Goal: Navigation & Orientation: Find specific page/section

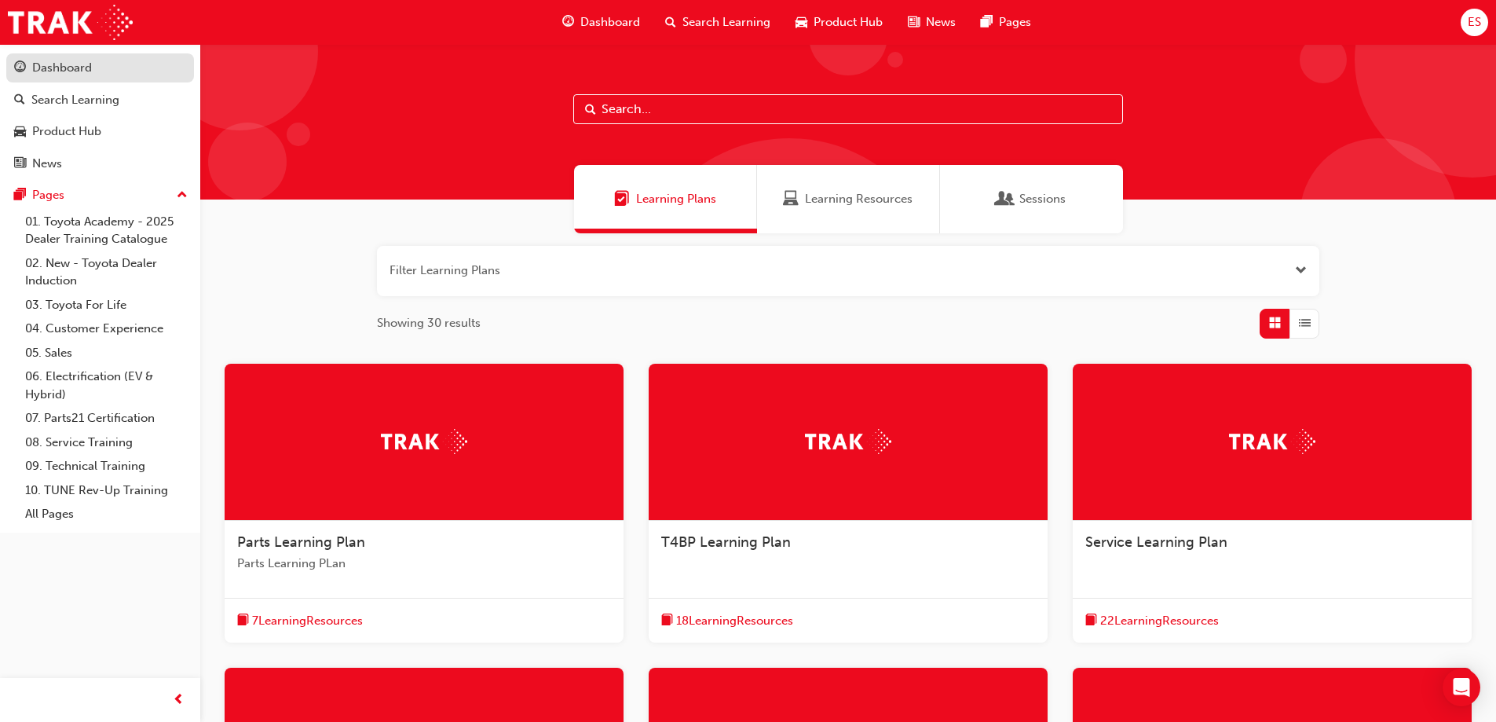
click at [70, 72] on div "Dashboard" at bounding box center [62, 68] width 60 height 18
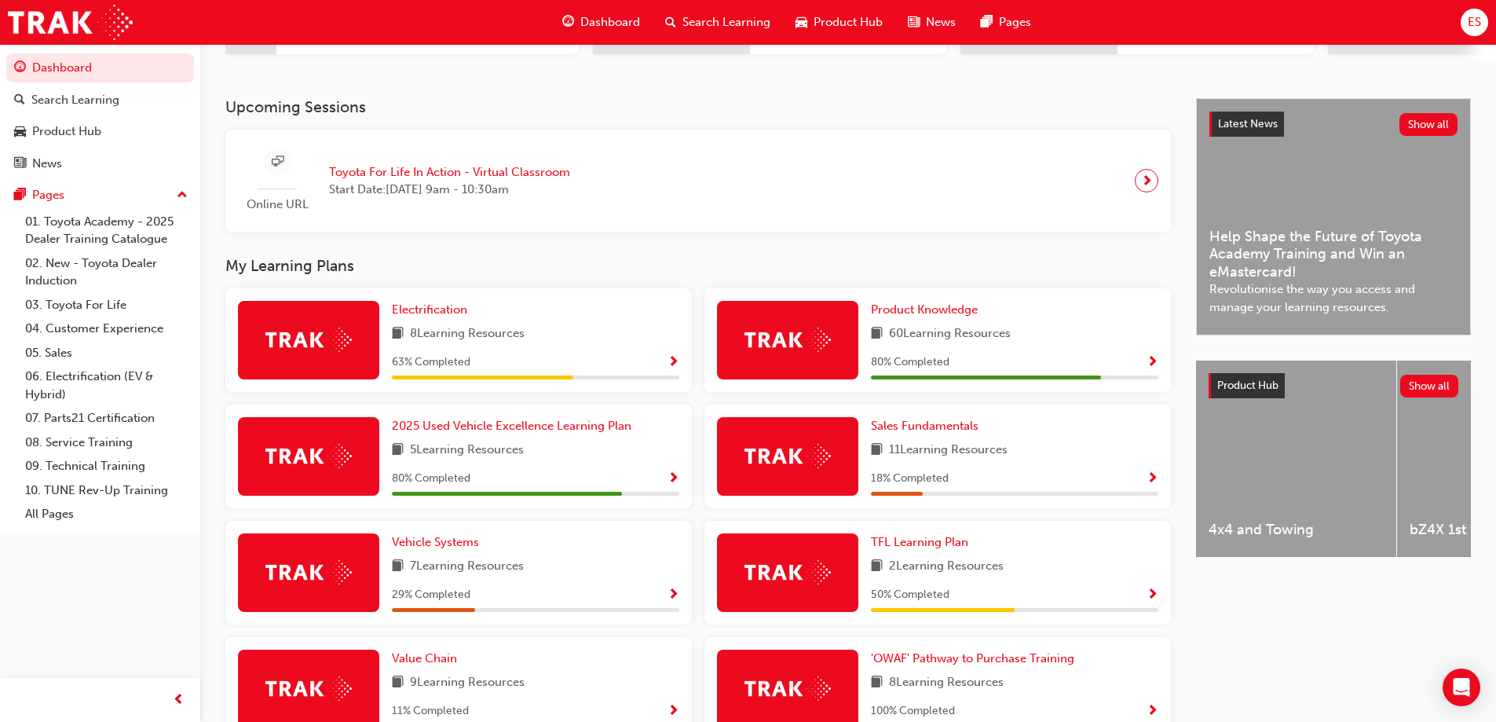
scroll to position [393, 0]
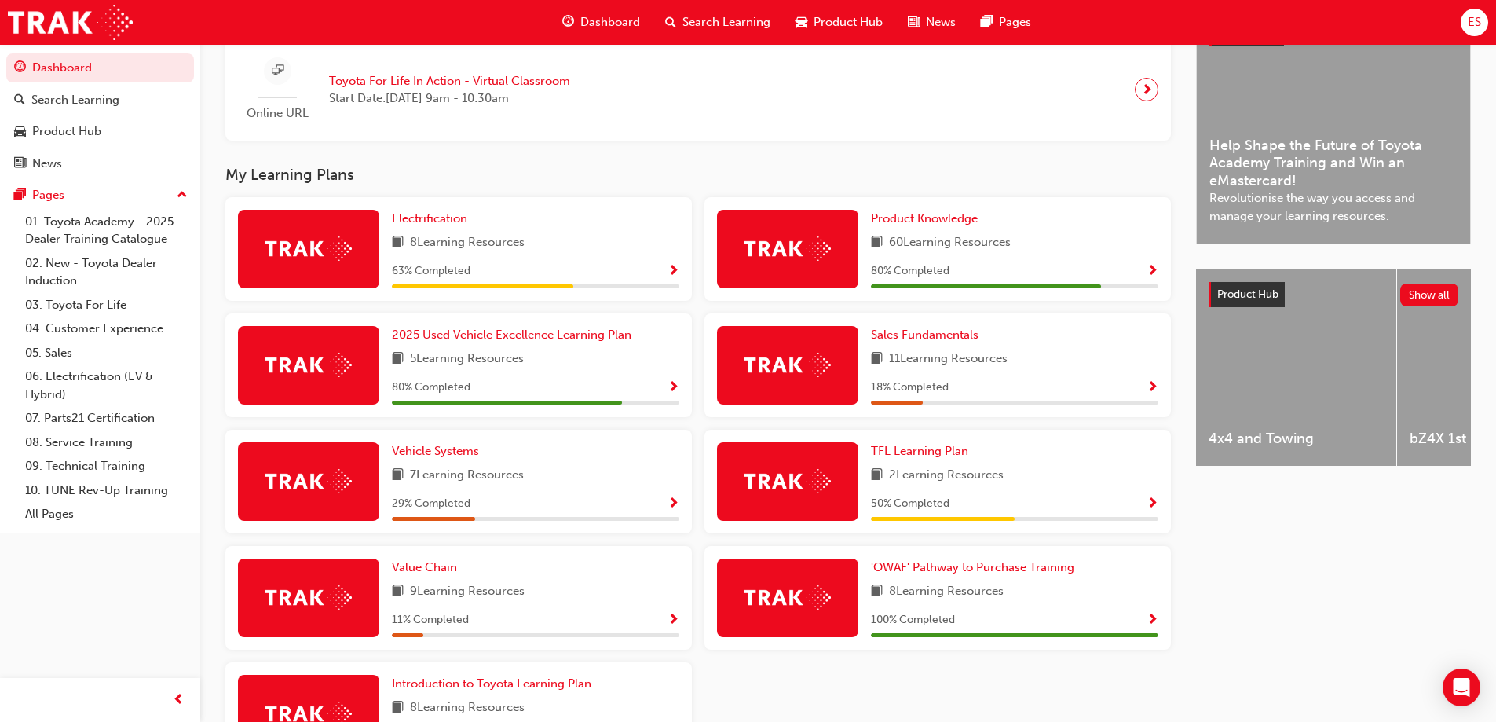
click at [1142, 272] on div "80 % Completed" at bounding box center [1014, 271] width 287 height 20
click at [1149, 278] on span "Show Progress" at bounding box center [1152, 272] width 12 height 14
